Goal: Information Seeking & Learning: Learn about a topic

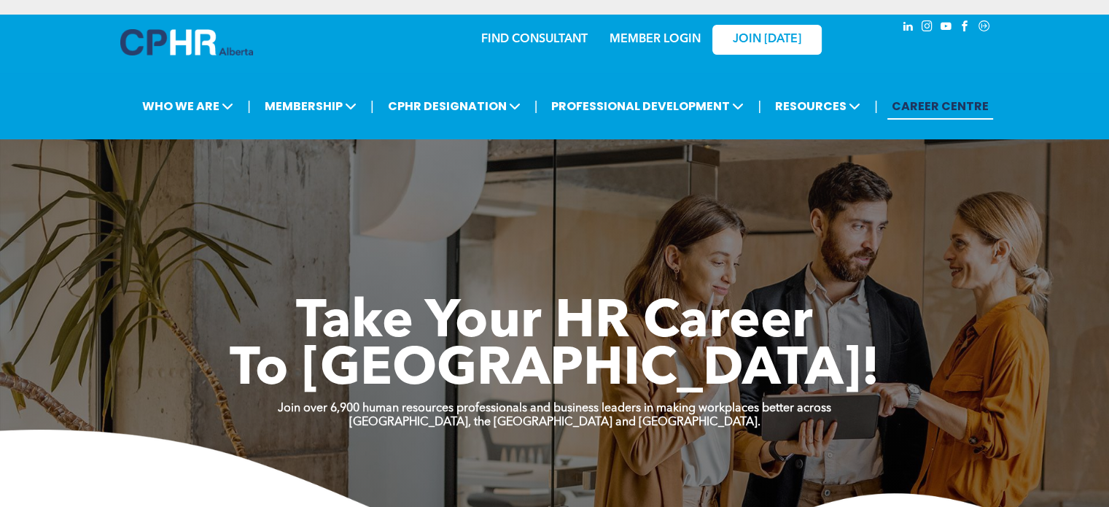
click at [644, 39] on link "MEMBER LOGIN" at bounding box center [655, 40] width 91 height 12
click at [654, 40] on link "MEMBER LOGIN" at bounding box center [655, 40] width 91 height 12
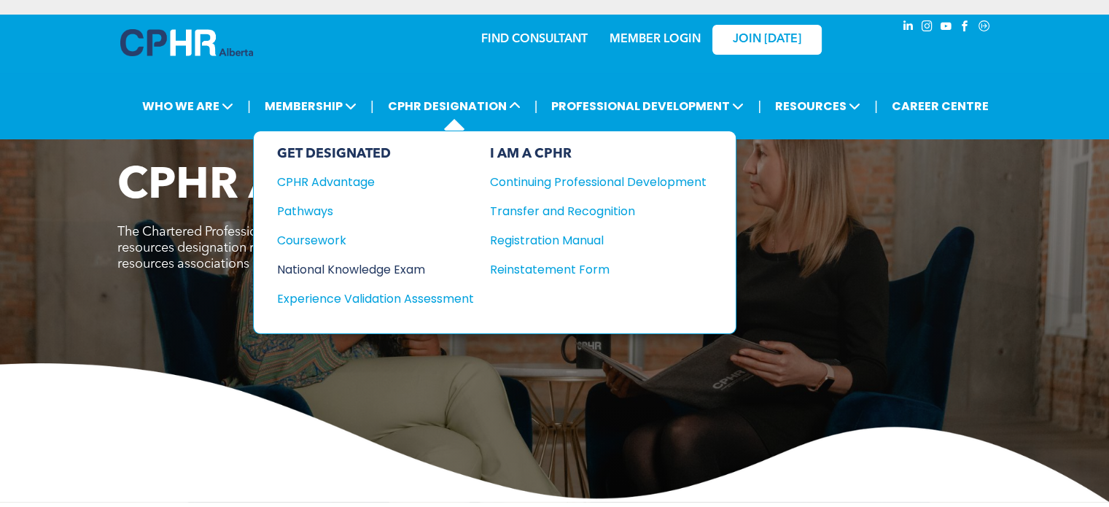
click at [385, 262] on div "National Knowledge Exam" at bounding box center [365, 269] width 177 height 18
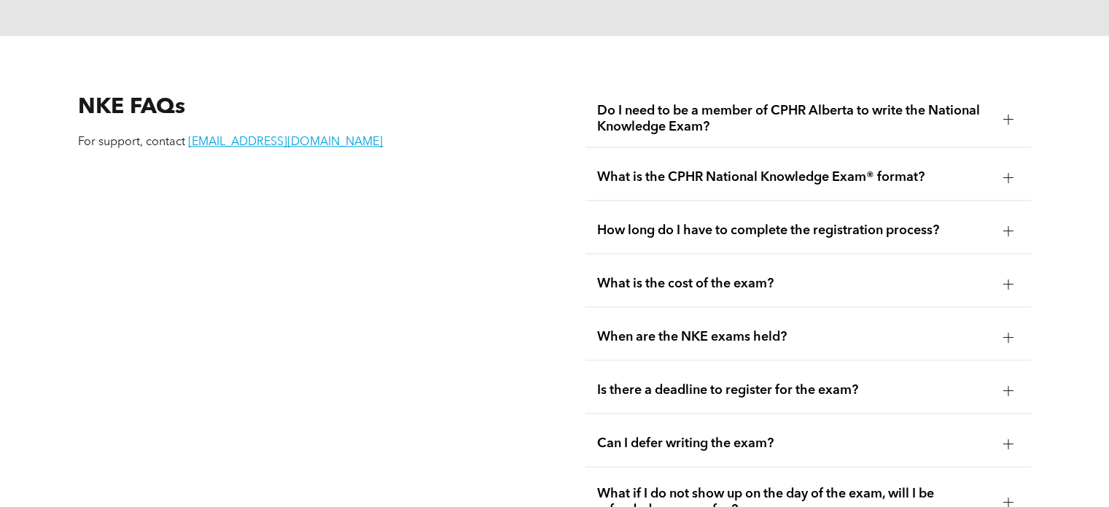
scroll to position [1811, 0]
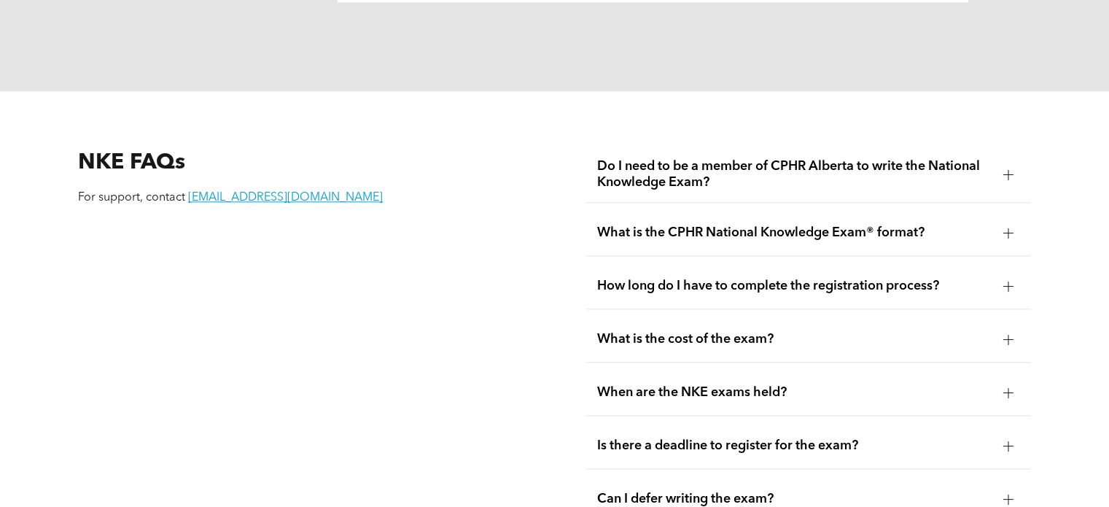
click at [1037, 336] on div "Do I need to be a member of CPHR Alberta to write the National Knowledge Exam? …" at bounding box center [808, 424] width 468 height 579
click at [1006, 328] on div at bounding box center [1009, 339] width 22 height 22
